Goal: Register for event/course

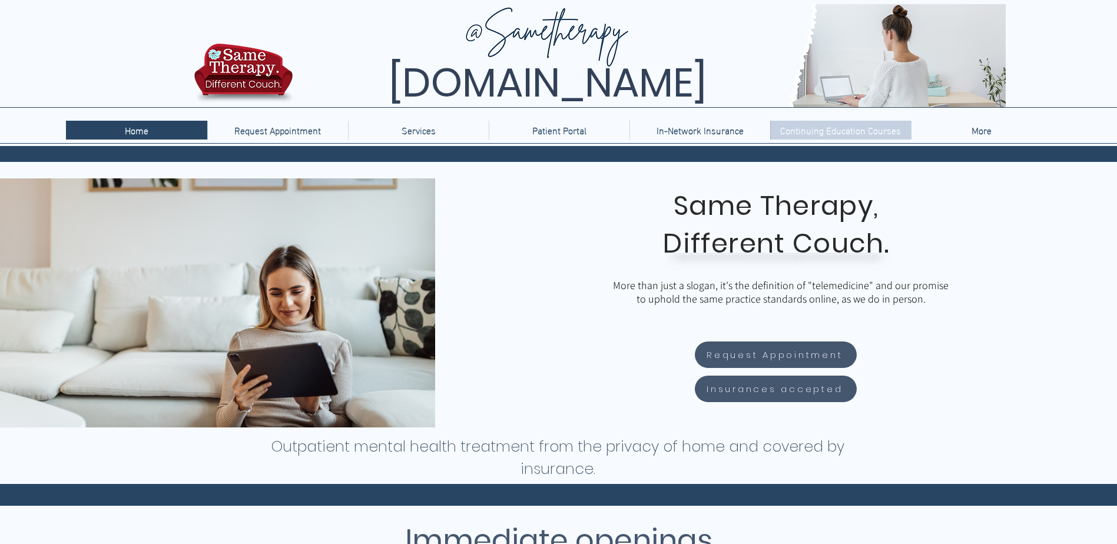
click at [815, 125] on p "Continuing Education Courses" at bounding box center [840, 130] width 133 height 19
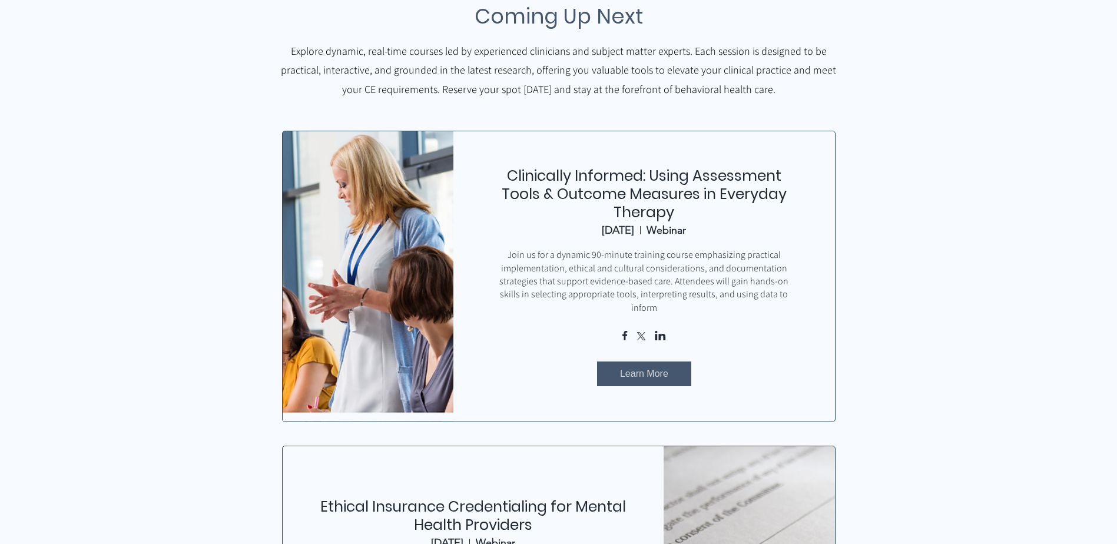
scroll to position [471, 0]
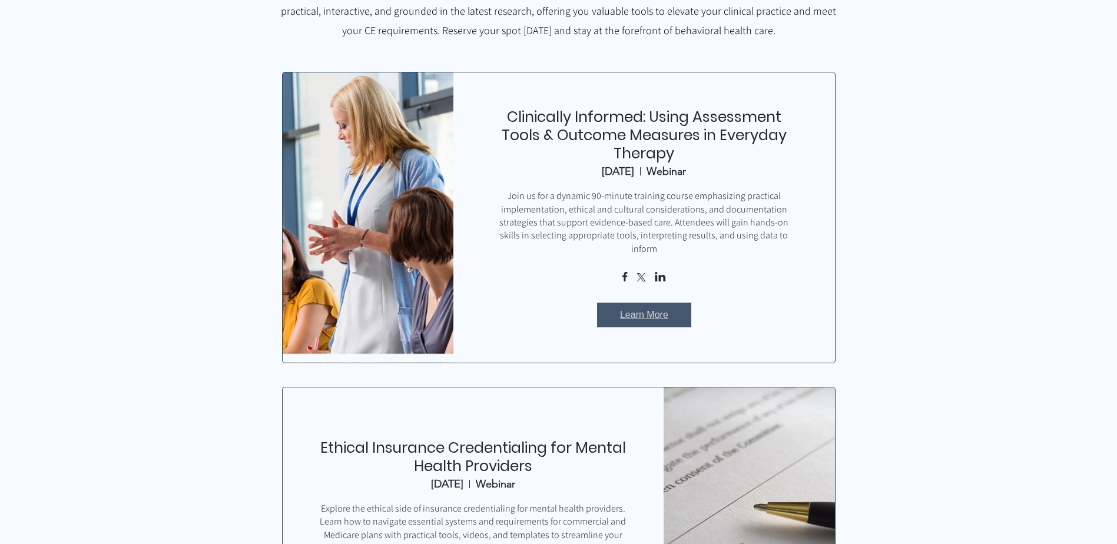
click at [623, 309] on span "Learn More" at bounding box center [644, 315] width 48 height 13
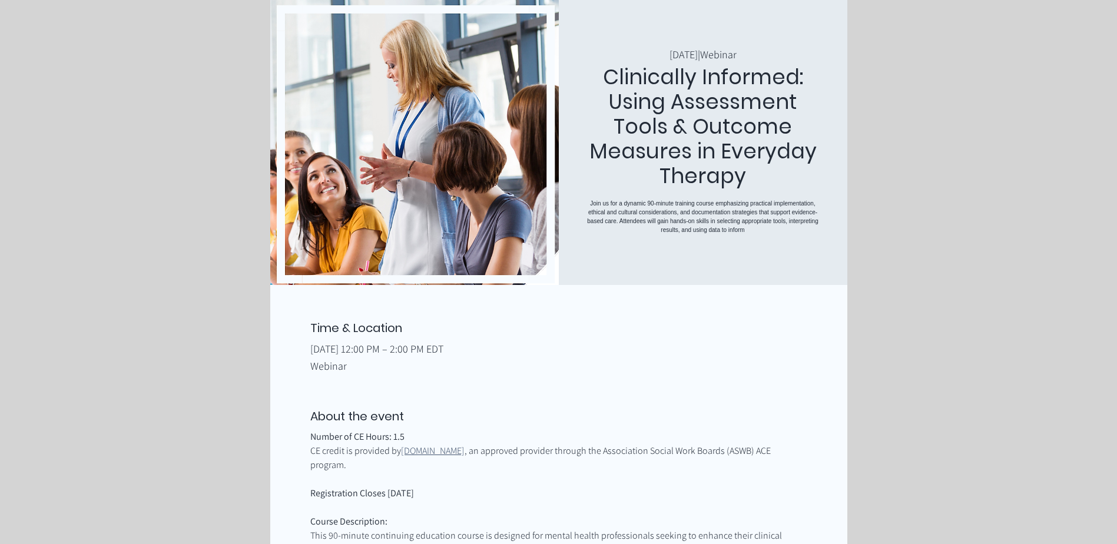
scroll to position [118, 0]
